Goal: Book appointment/travel/reservation

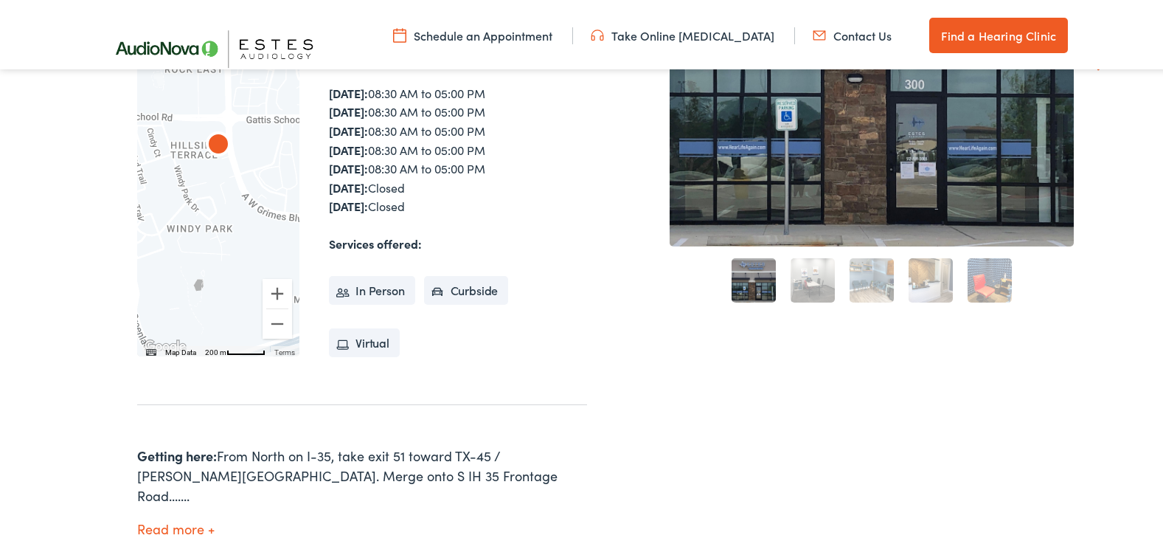
scroll to position [590, 0]
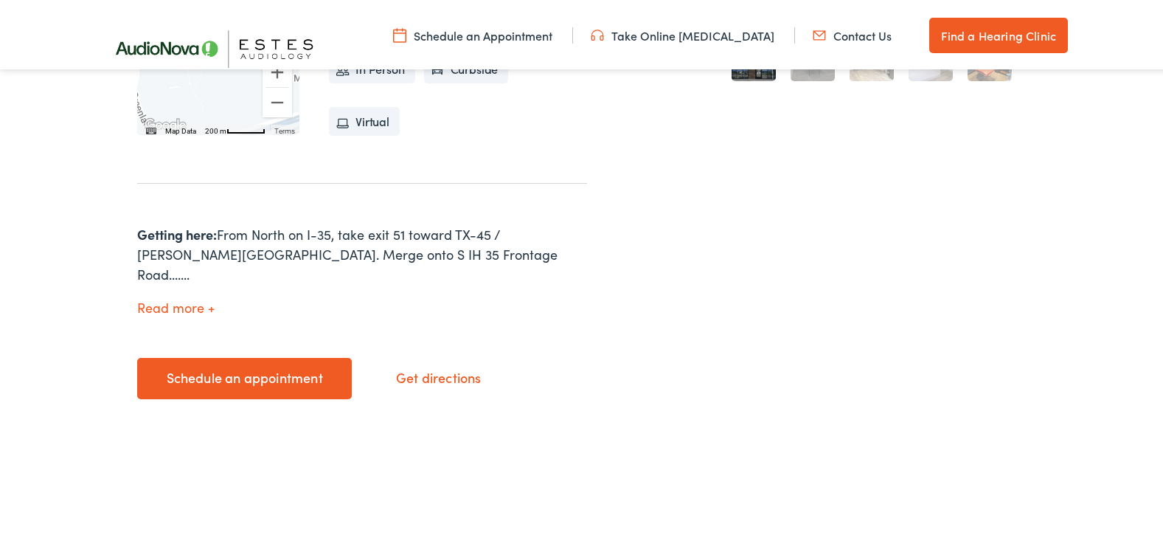
click at [280, 358] on link "Schedule an appointment" at bounding box center [244, 375] width 215 height 41
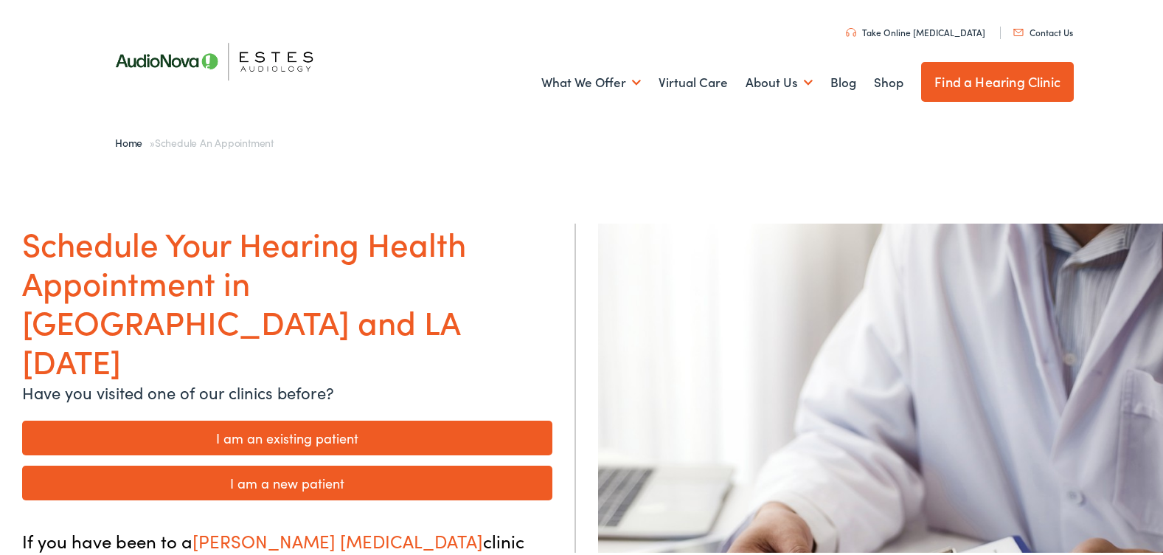
click at [252, 462] on link "I am a new patient" at bounding box center [287, 479] width 530 height 35
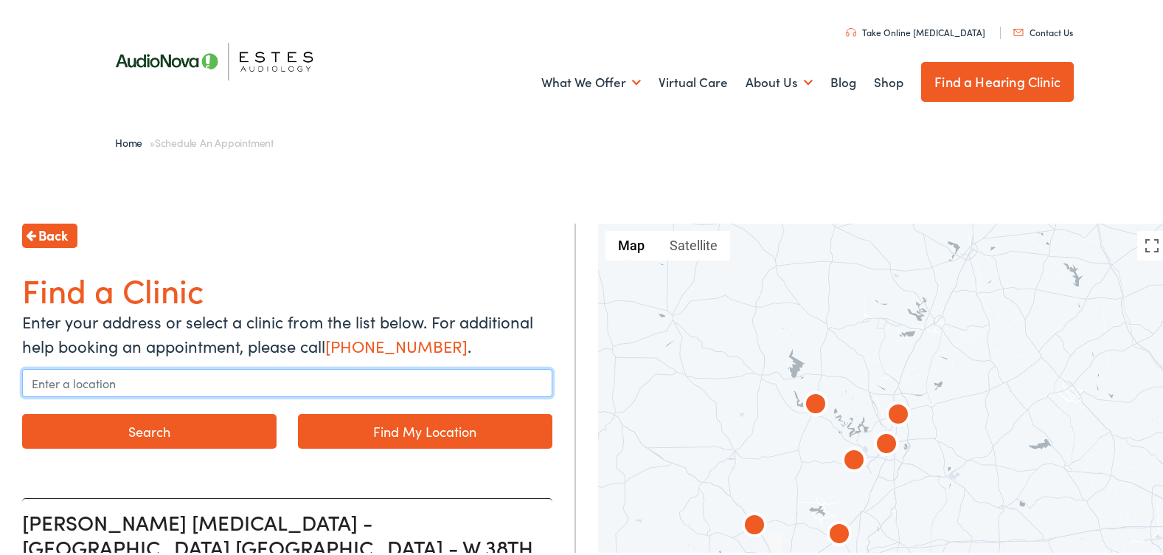
click at [141, 383] on input "text" at bounding box center [287, 380] width 530 height 28
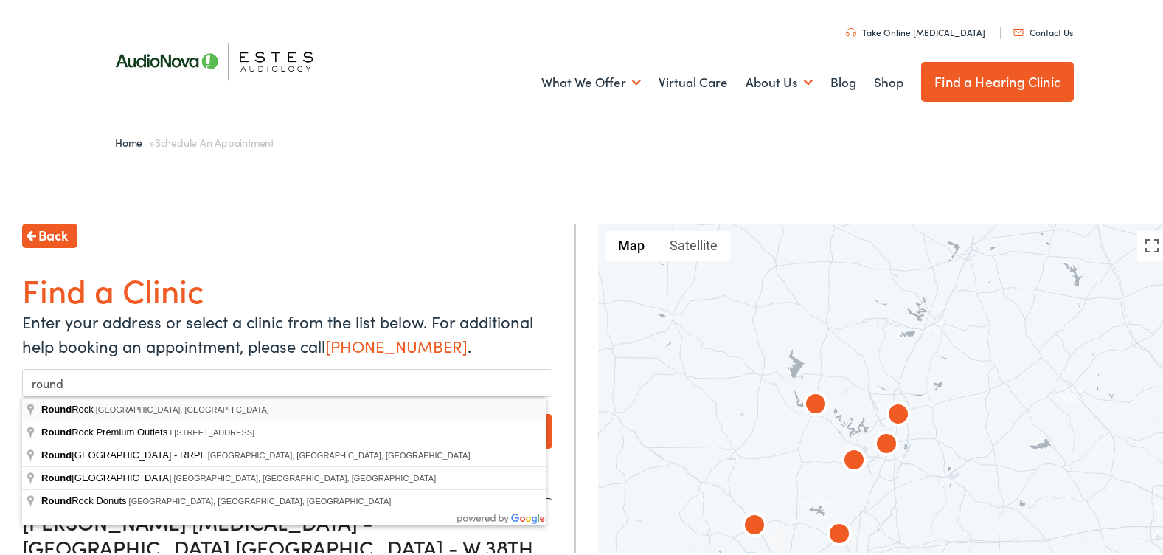
type input "[GEOGRAPHIC_DATA], [GEOGRAPHIC_DATA], [GEOGRAPHIC_DATA]"
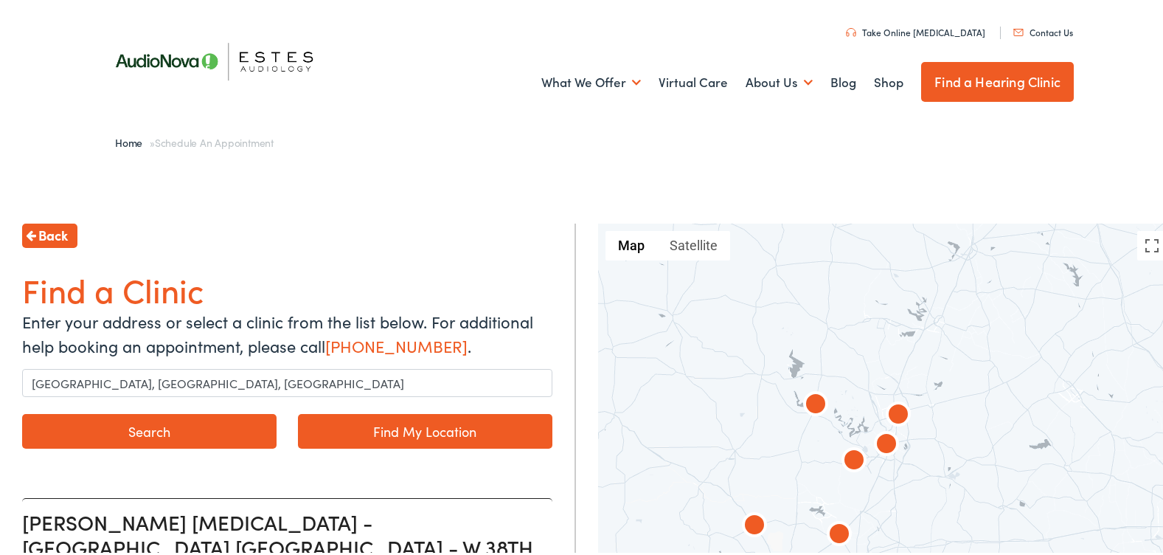
click at [127, 426] on button "Search" at bounding box center [149, 428] width 254 height 35
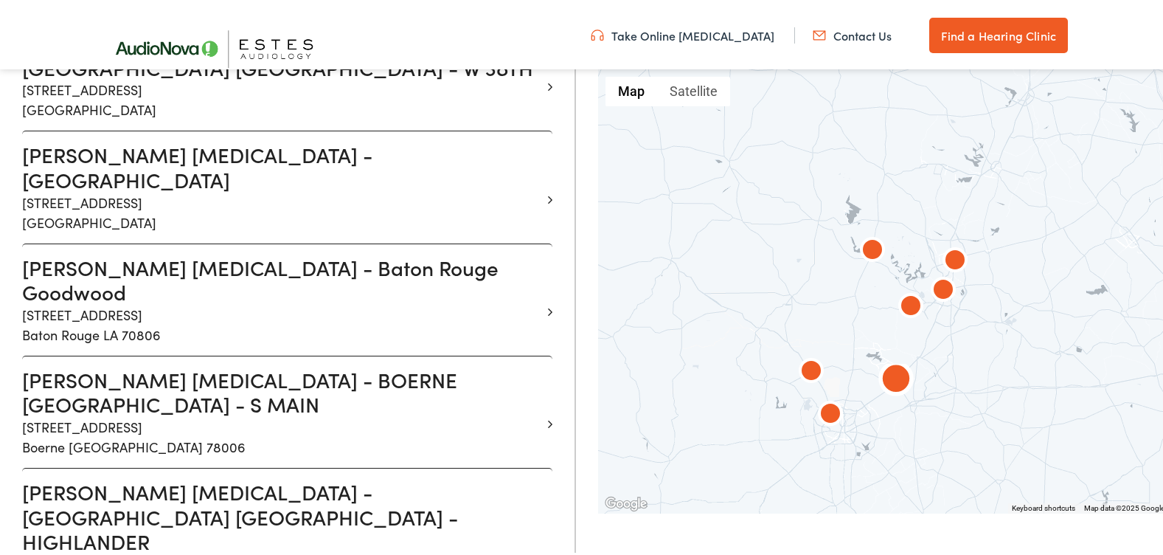
scroll to position [590, 0]
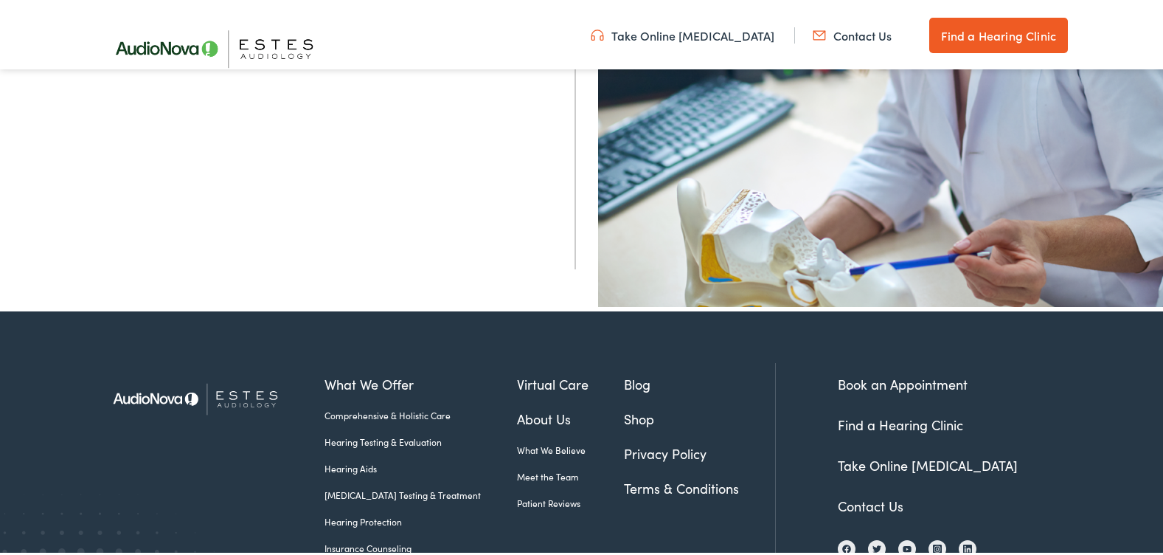
scroll to position [540, 0]
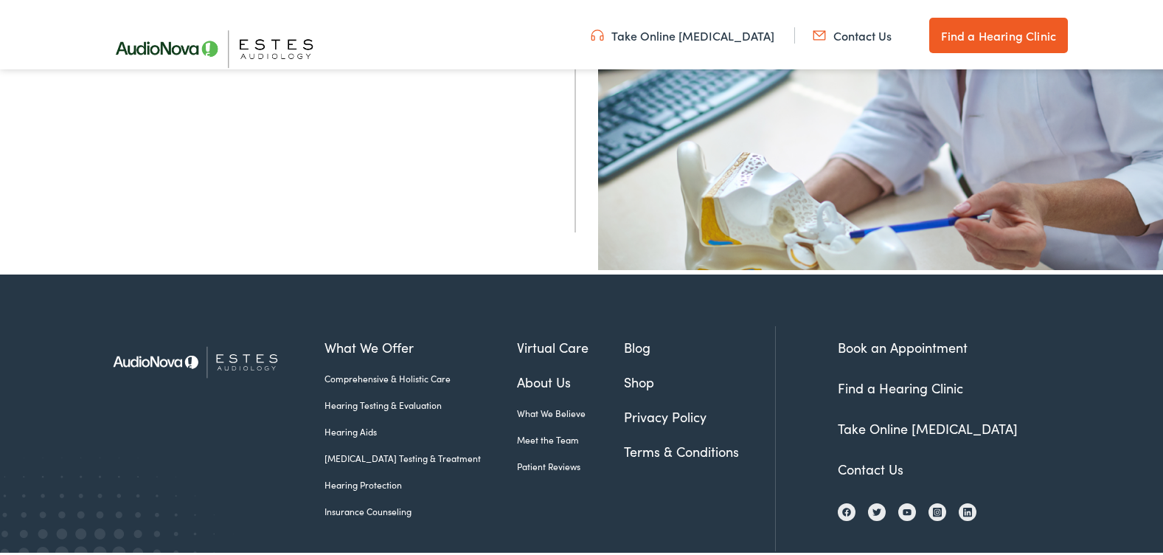
click at [880, 342] on link "Book an Appointment" at bounding box center [903, 344] width 130 height 18
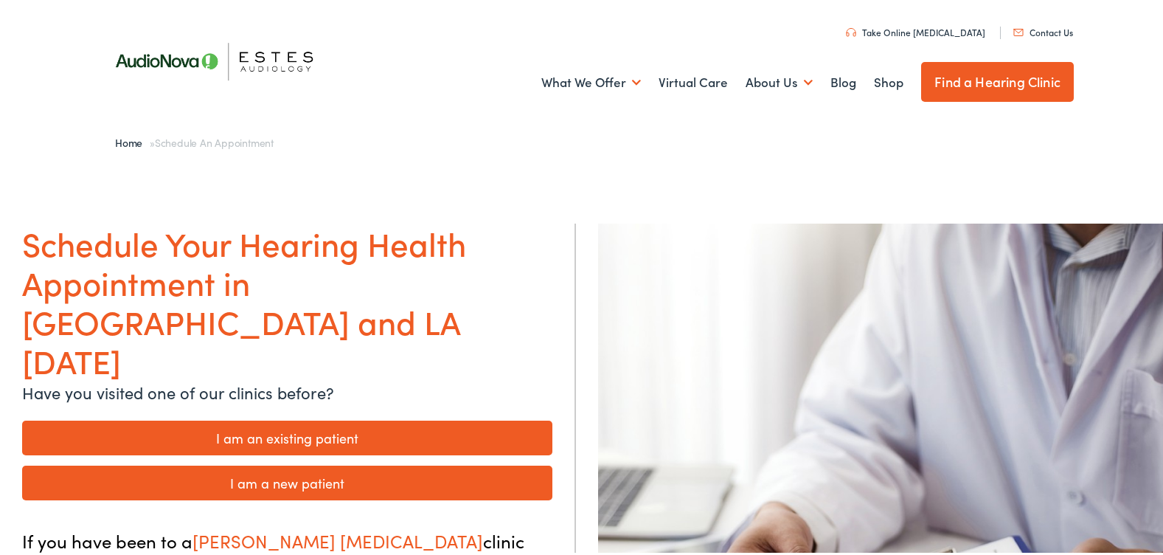
click at [303, 462] on link "I am a new patient" at bounding box center [287, 479] width 530 height 35
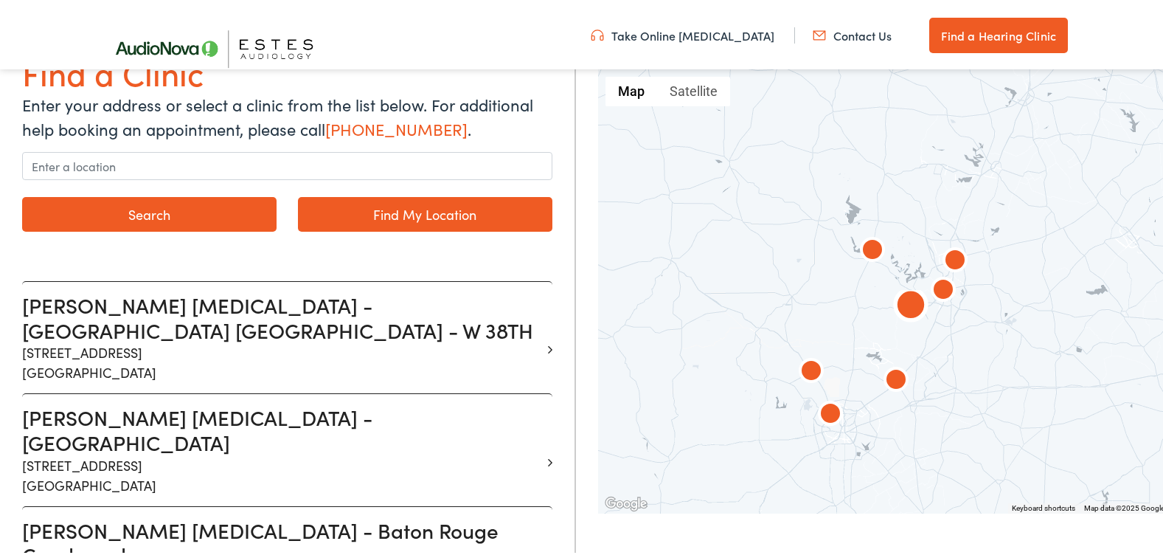
scroll to position [221, 0]
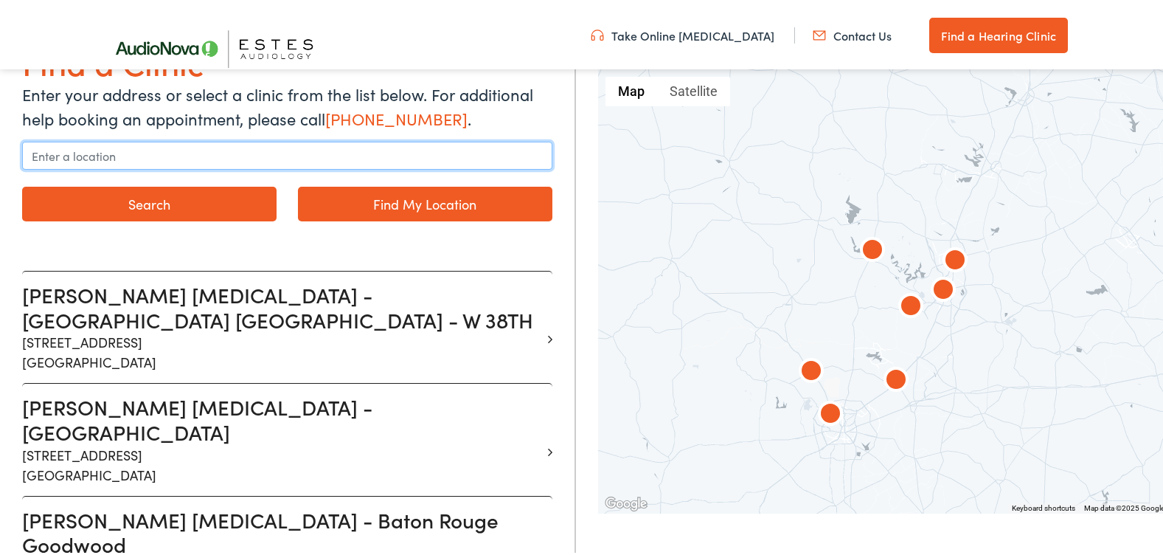
click at [186, 150] on input "text" at bounding box center [287, 153] width 530 height 28
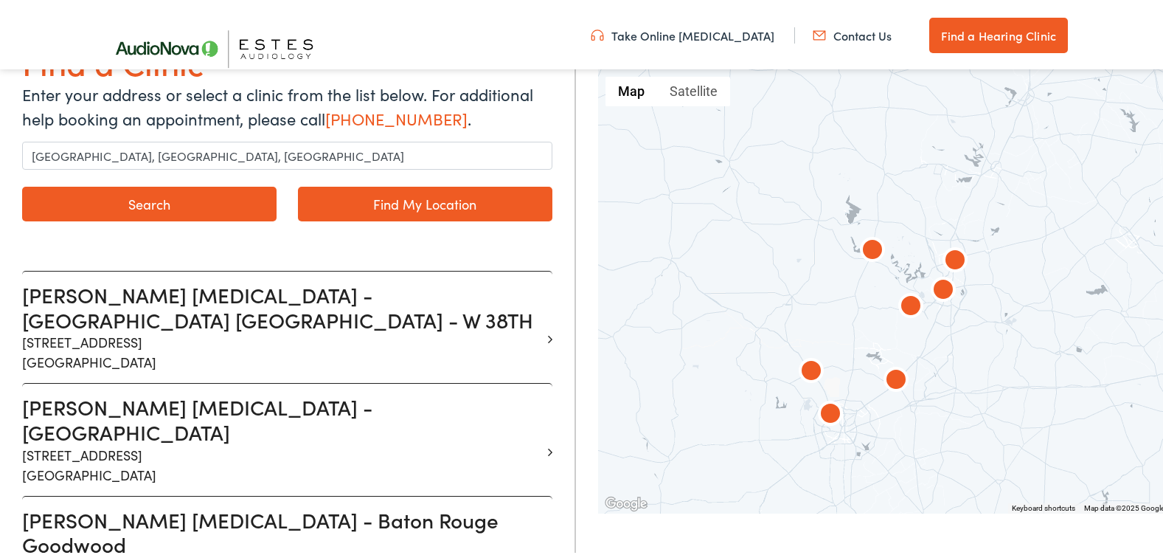
click at [391, 201] on link "Find My Location" at bounding box center [425, 201] width 254 height 35
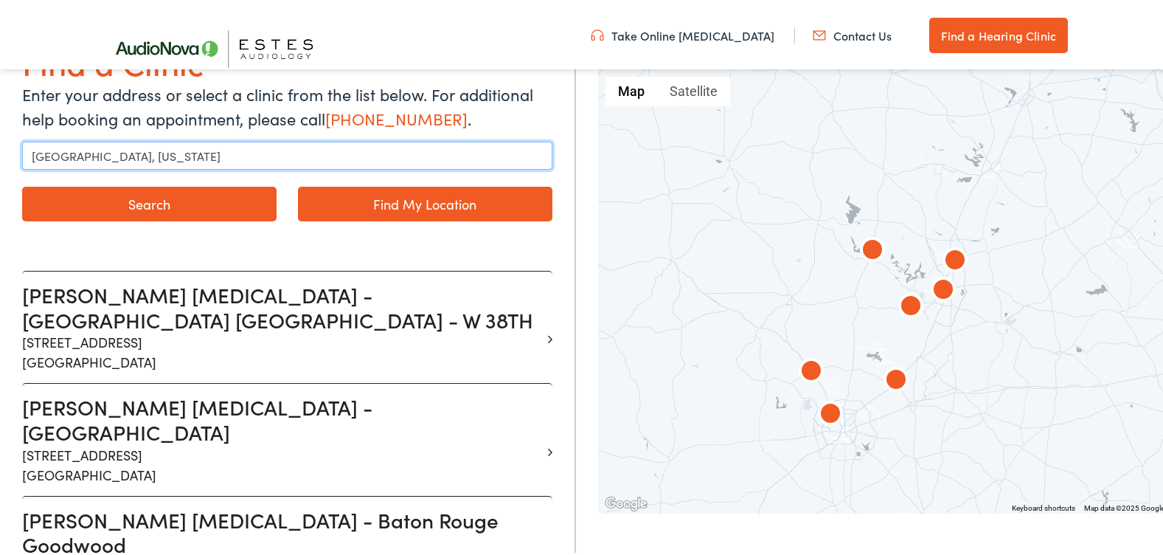
click at [131, 161] on input "Austin, Texas" at bounding box center [287, 153] width 530 height 28
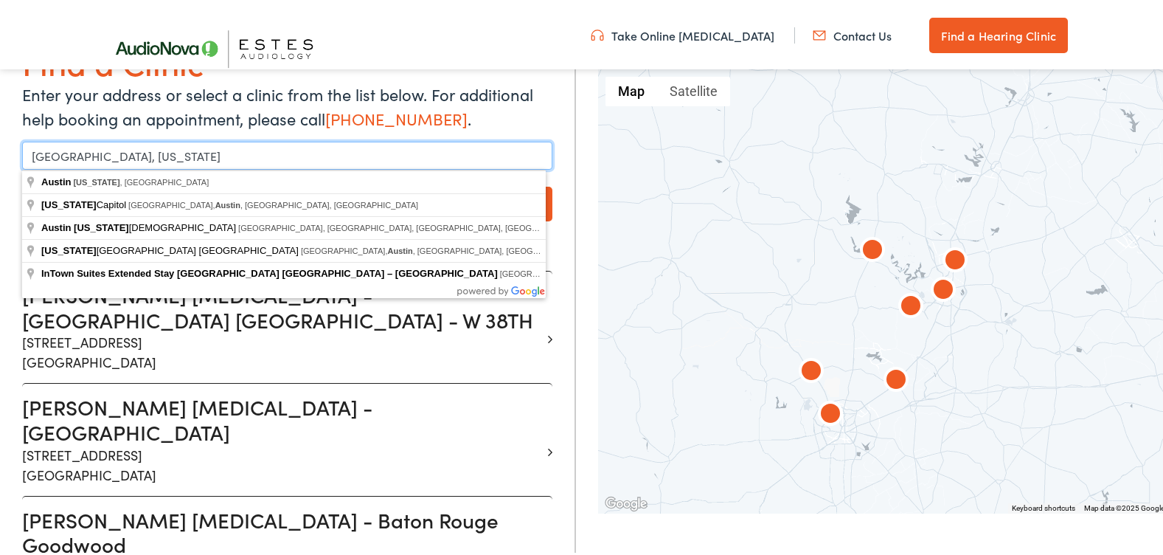
drag, startPoint x: 128, startPoint y: 159, endPoint x: -3, endPoint y: 171, distance: 131.1
type input "Texas Capitol, Congress Avenue, Austin, TX, USA"
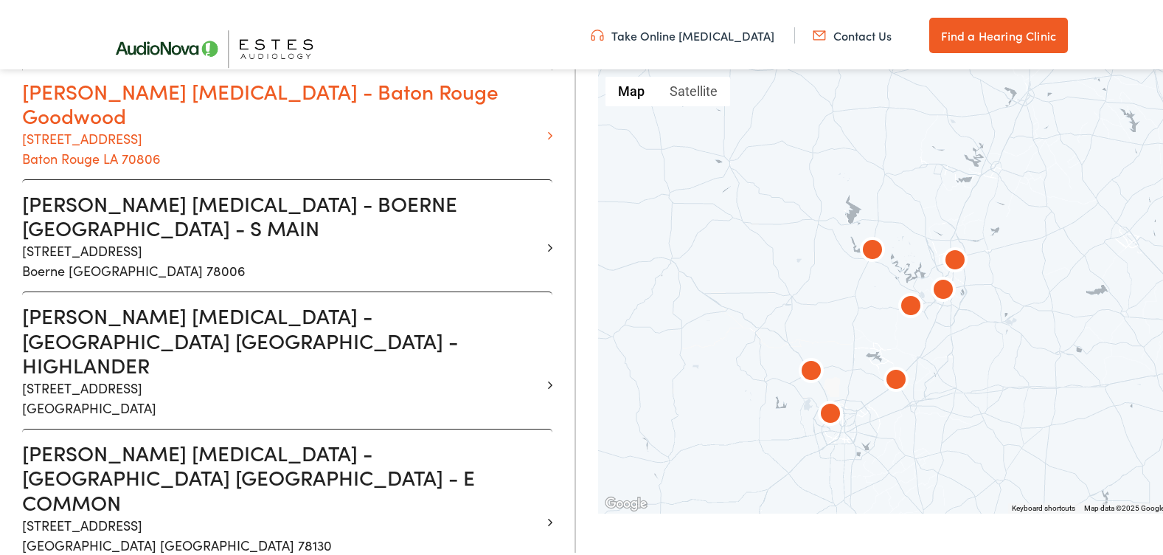
scroll to position [738, 0]
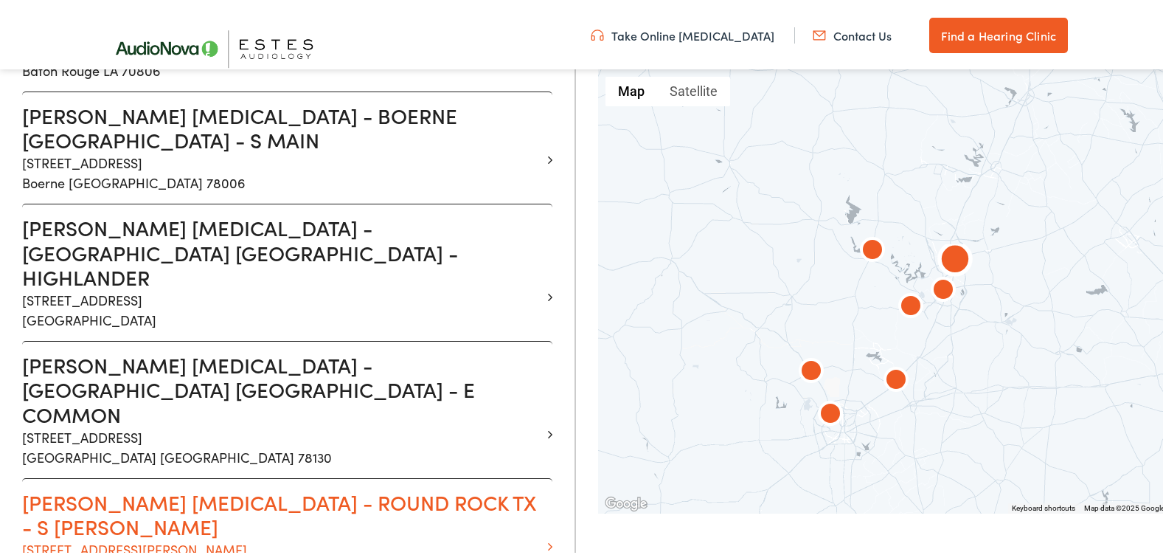
click at [181, 536] on p "[STREET_ADDRESS][PERSON_NAME]" at bounding box center [281, 556] width 519 height 40
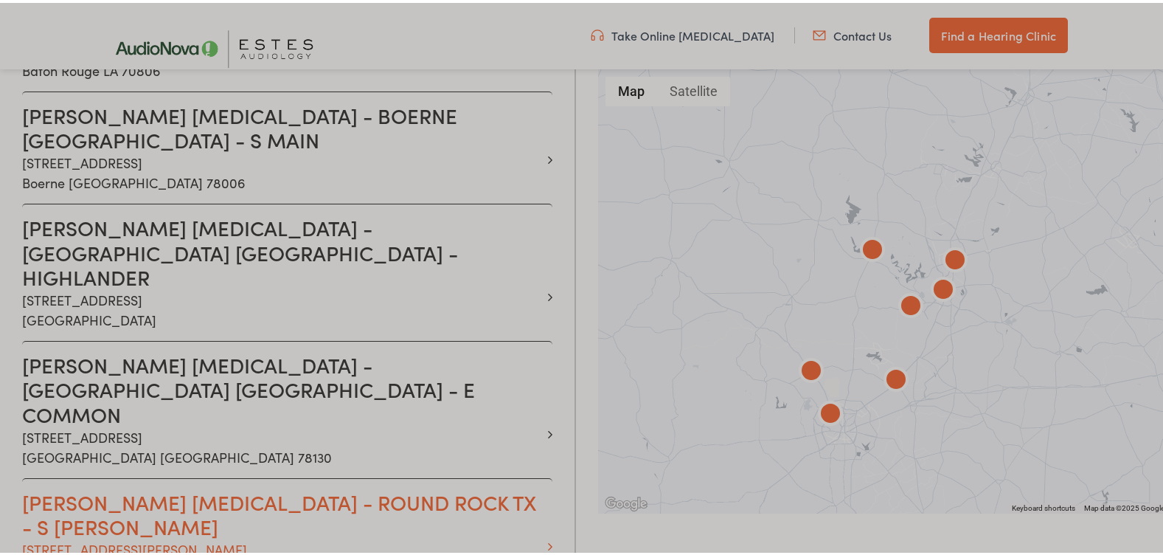
click at [181, 326] on div at bounding box center [587, 183] width 1174 height 1412
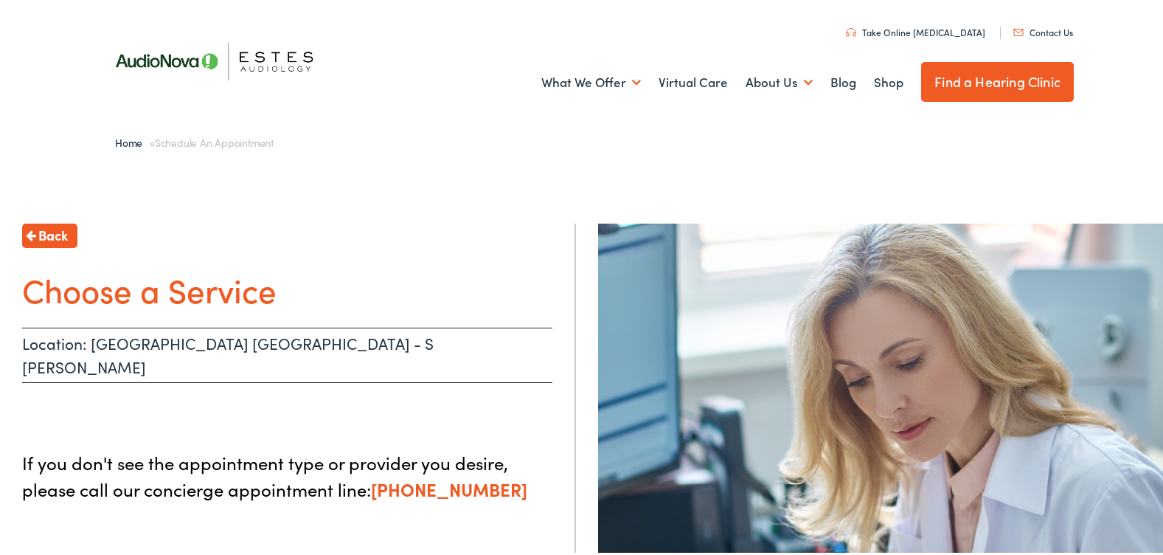
click at [524, 209] on div "Back Choose a Service Location: ROUND ROCK TX - S AW GRIMES If you don't see th…" at bounding box center [587, 496] width 1174 height 597
click at [415, 345] on p "Location: [GEOGRAPHIC_DATA] [GEOGRAPHIC_DATA] - S [PERSON_NAME]" at bounding box center [287, 352] width 530 height 55
click at [1044, 27] on link "Contact Us" at bounding box center [1043, 29] width 60 height 13
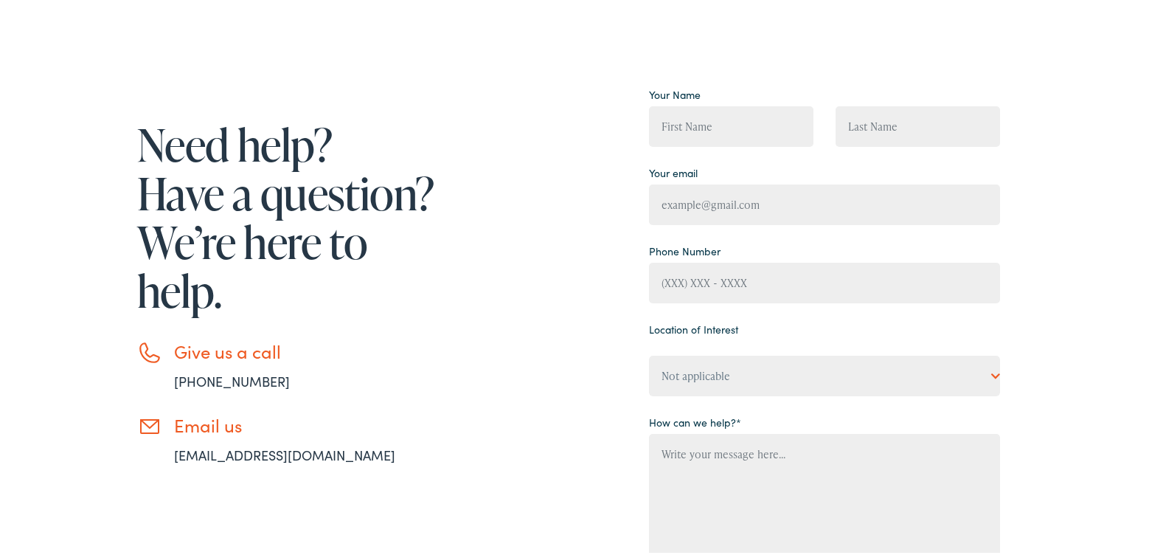
scroll to position [148, 0]
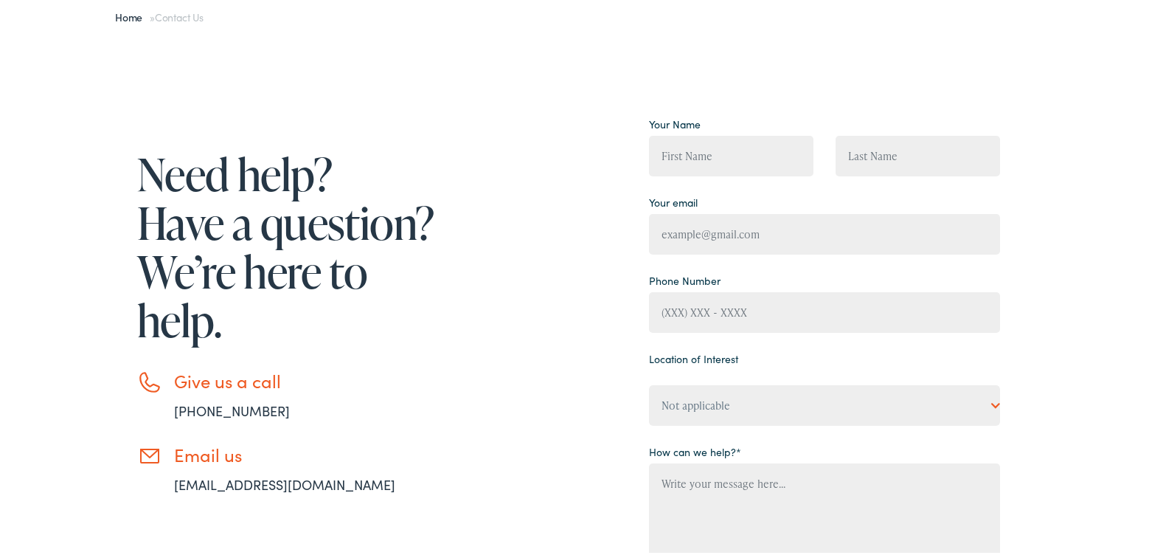
click at [241, 478] on link "info@estesaudiology.com" at bounding box center [284, 481] width 221 height 18
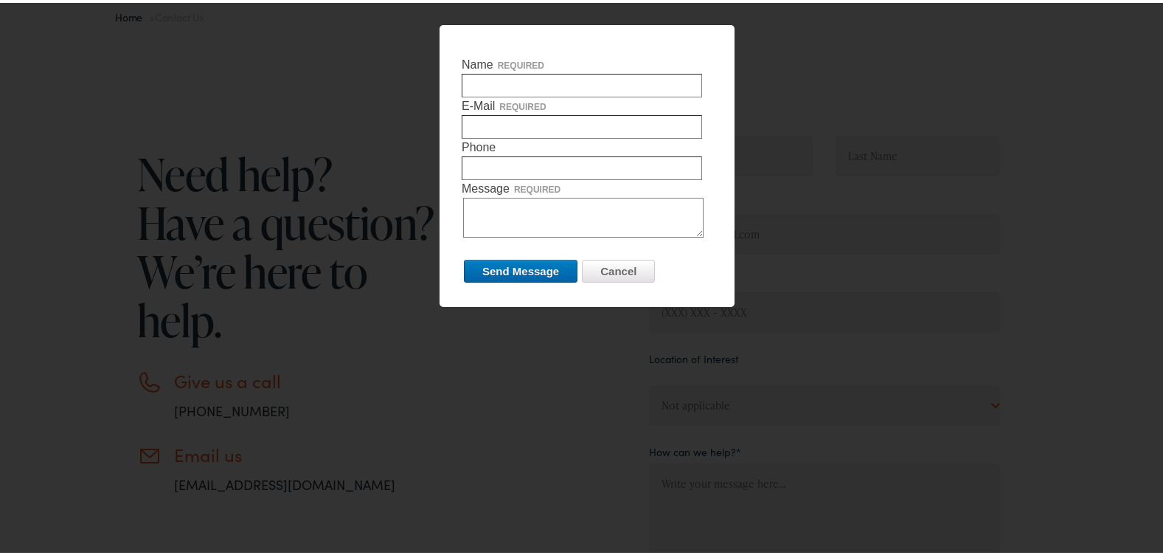
click at [1033, 90] on div at bounding box center [587, 277] width 1174 height 555
click at [627, 274] on input "Cancel" at bounding box center [618, 268] width 73 height 23
